Goal: Navigation & Orientation: Find specific page/section

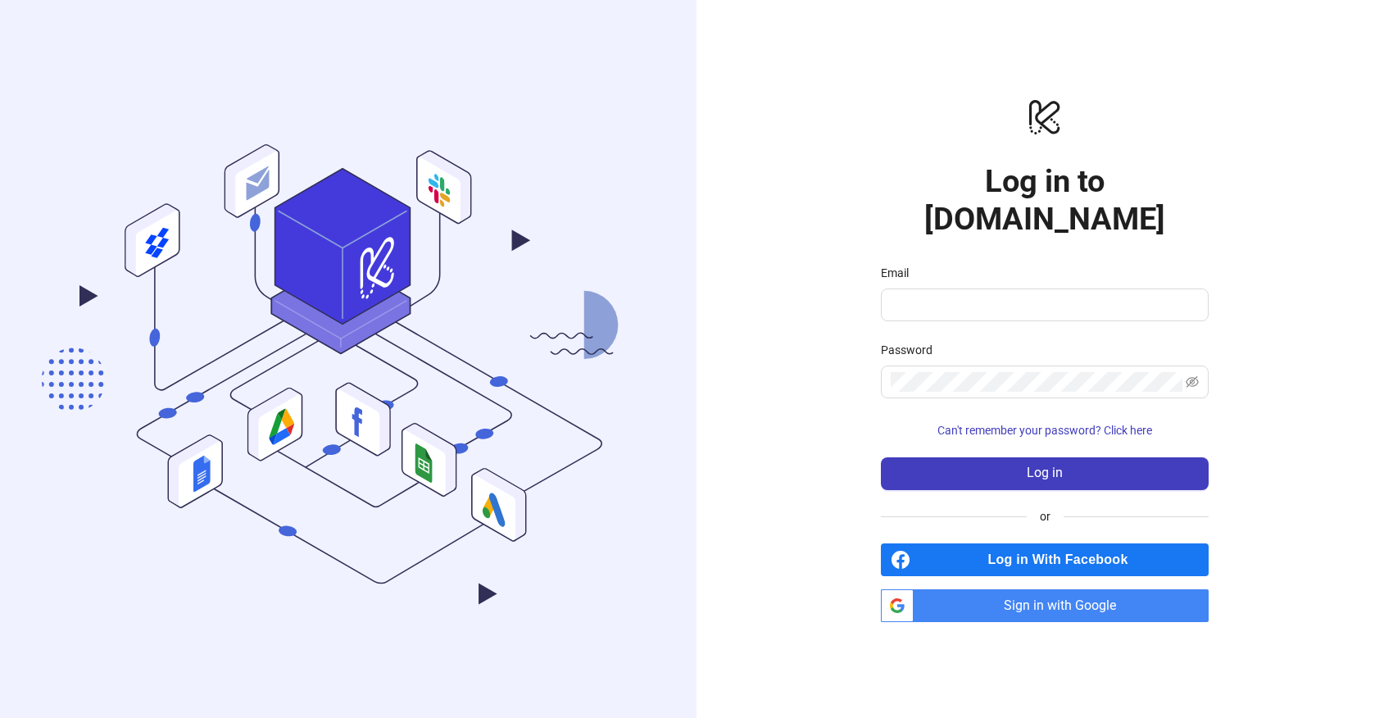
click at [972, 295] on input "Email" at bounding box center [1043, 305] width 305 height 20
type input "**********"
click at [881, 457] on button "Log in" at bounding box center [1045, 473] width 328 height 33
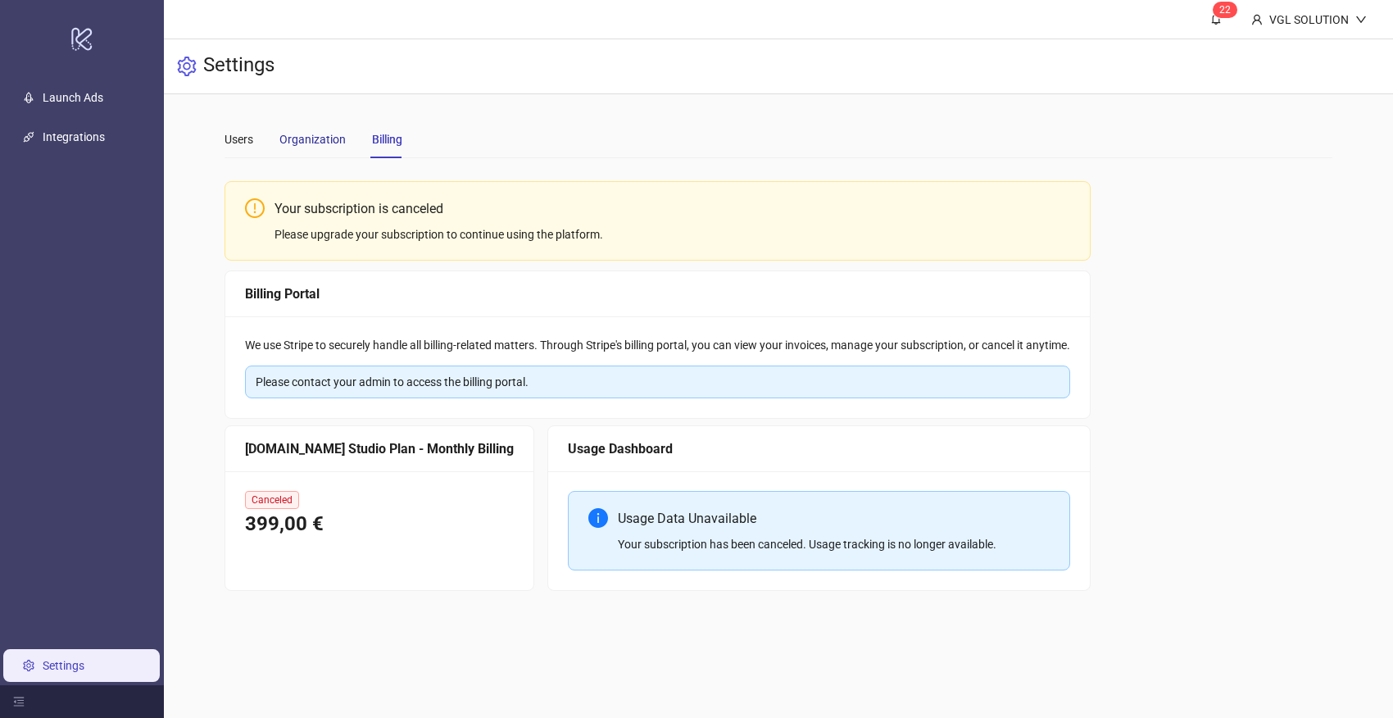
click at [331, 146] on div "Organization" at bounding box center [312, 139] width 66 height 18
click at [232, 146] on div "Users" at bounding box center [239, 139] width 29 height 18
click at [92, 104] on link "Launch Ads" at bounding box center [73, 97] width 61 height 13
click at [105, 136] on link "Integrations" at bounding box center [74, 136] width 62 height 13
